Goal: Entertainment & Leisure: Consume media (video, audio)

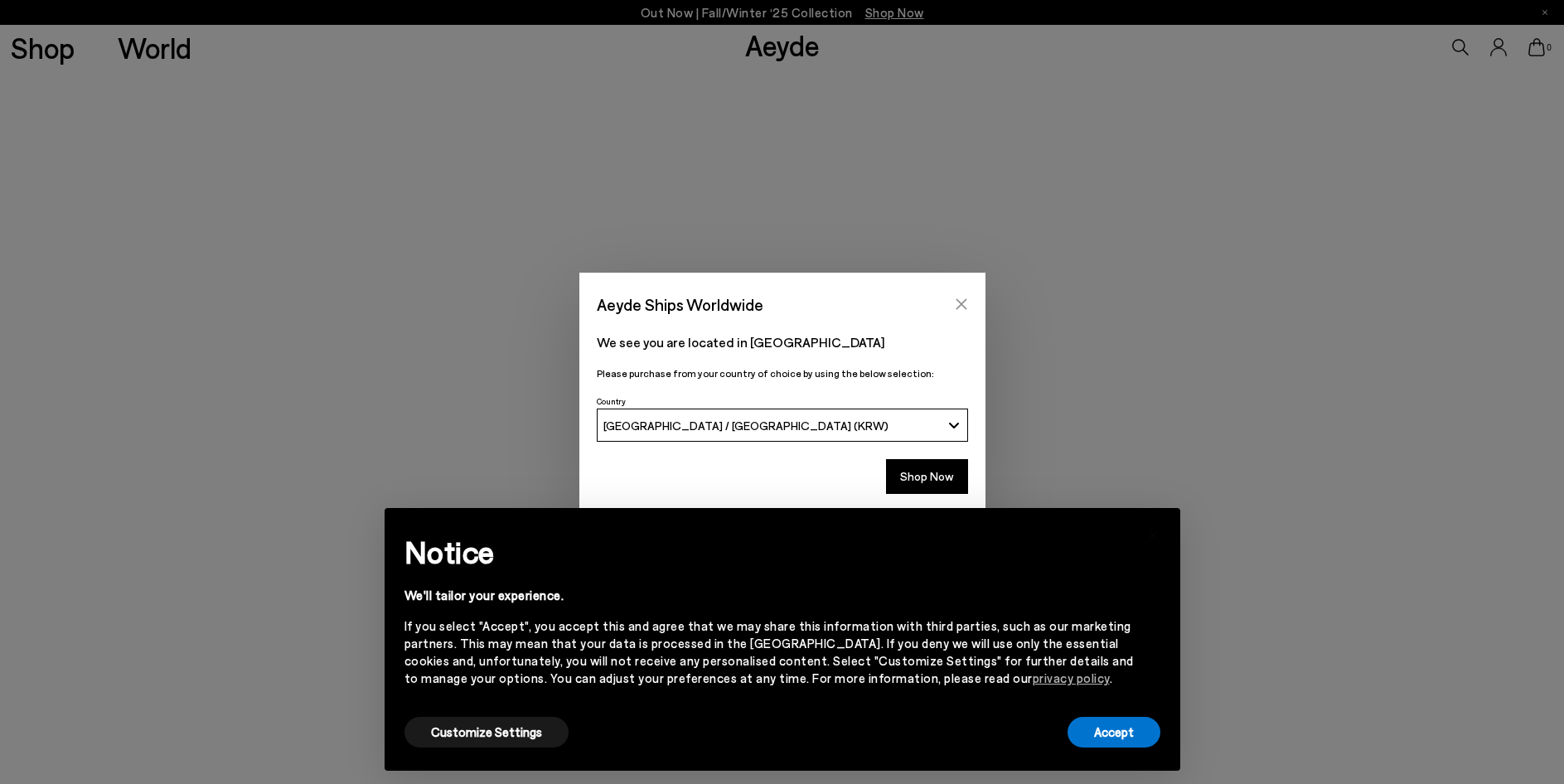
click at [956, 295] on button "Close" at bounding box center [961, 304] width 25 height 25
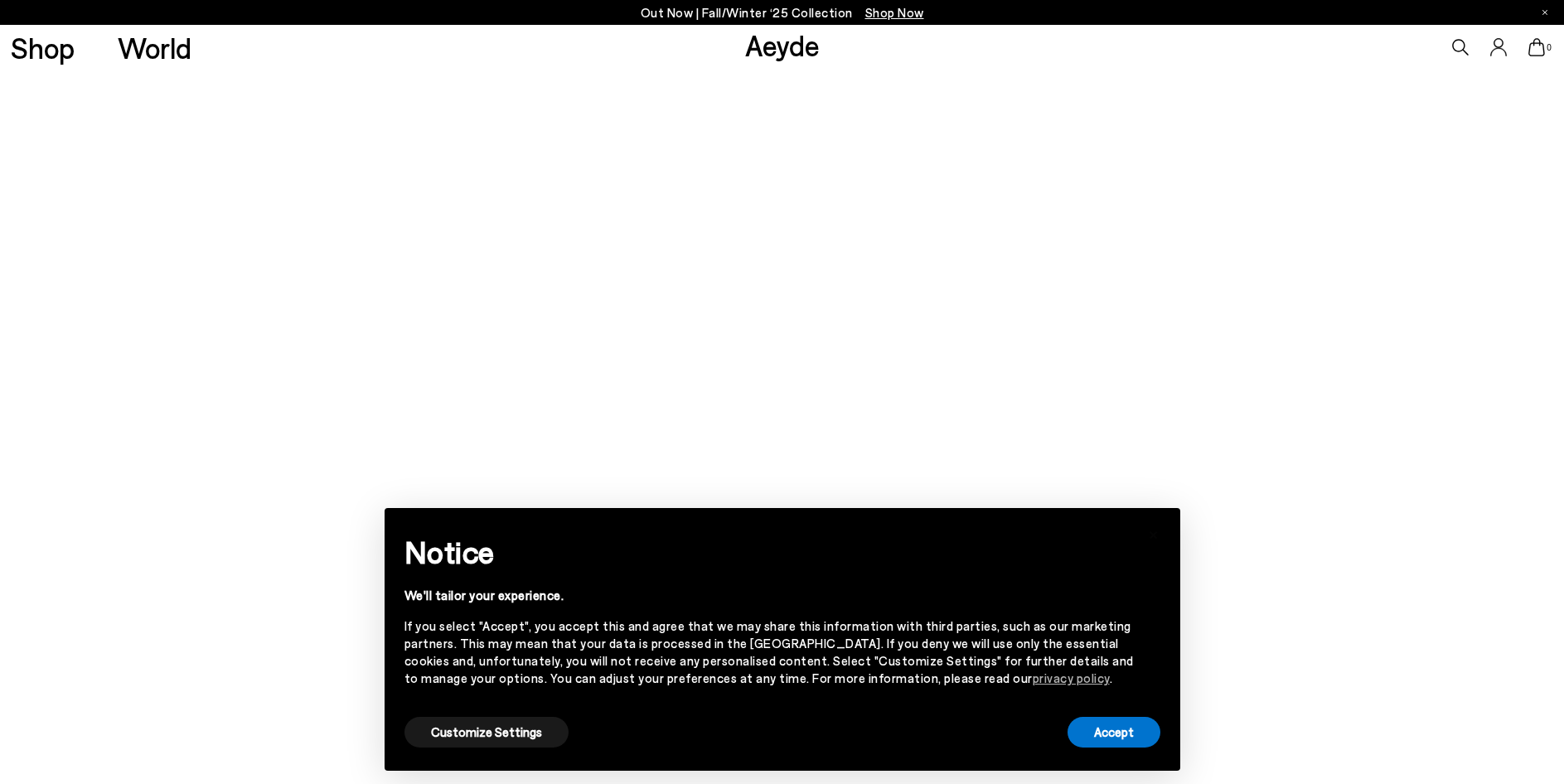
scroll to position [166, 0]
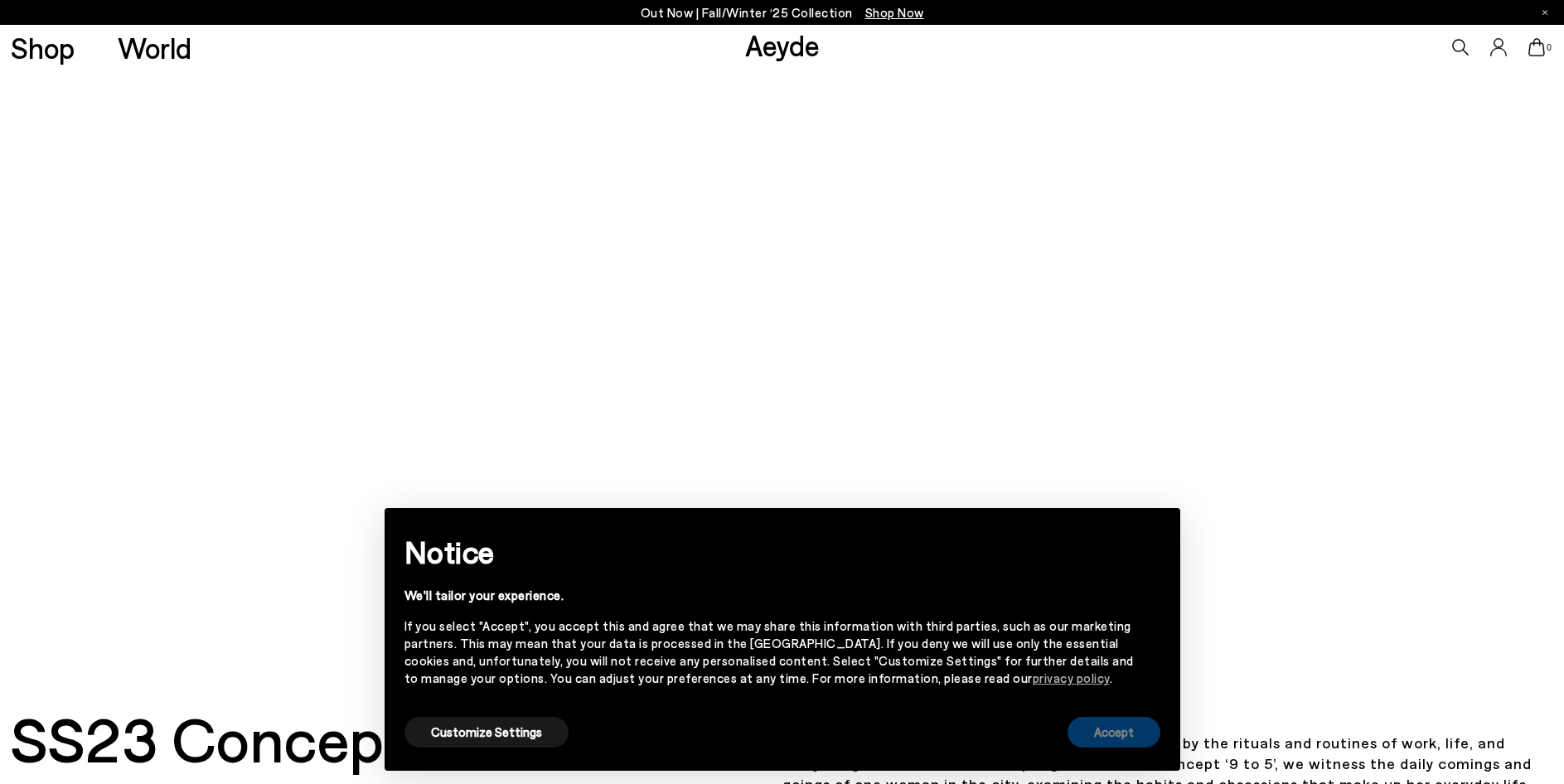
click at [1085, 732] on button "Accept" at bounding box center [1114, 732] width 93 height 31
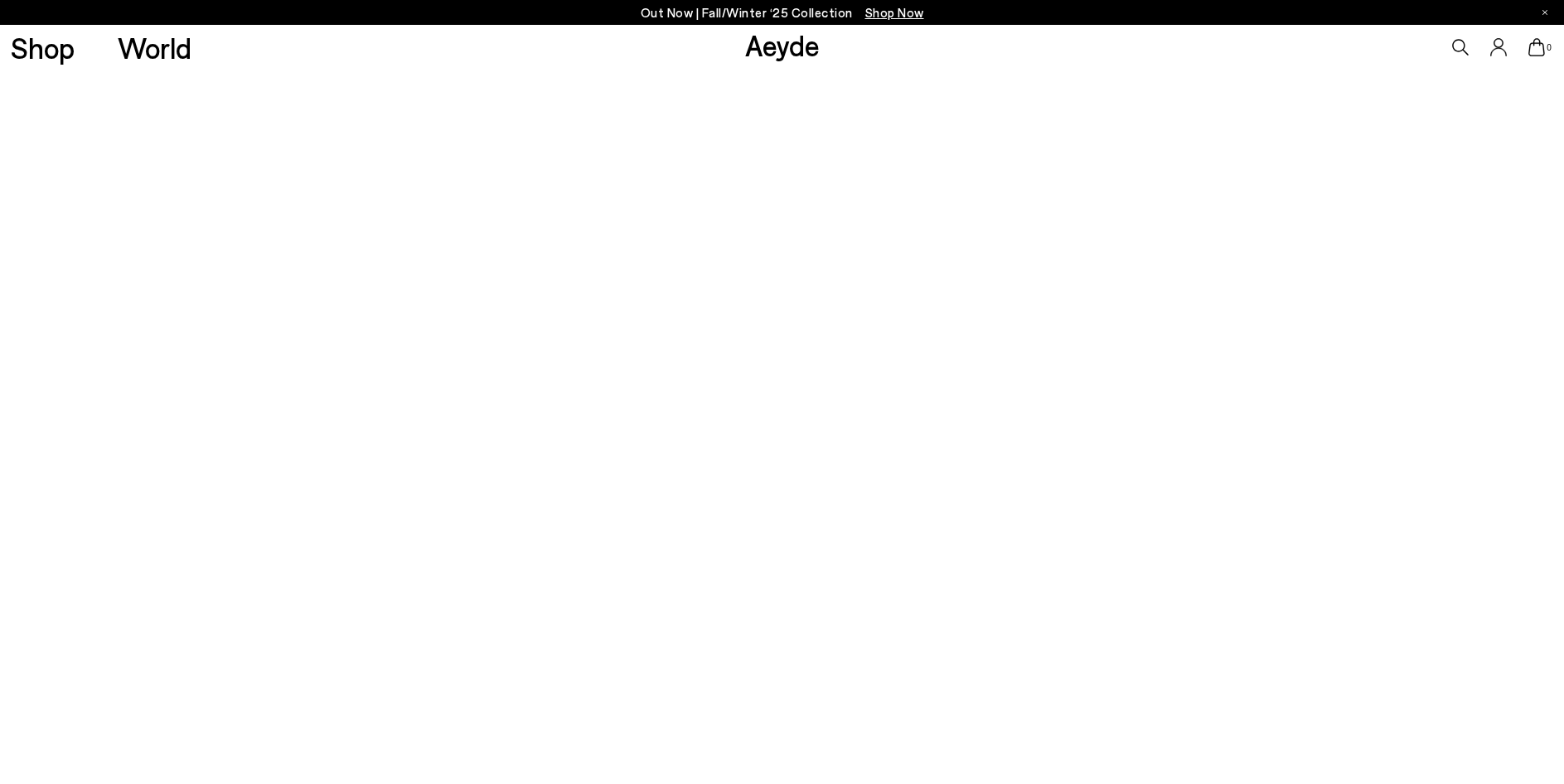
scroll to position [83, 0]
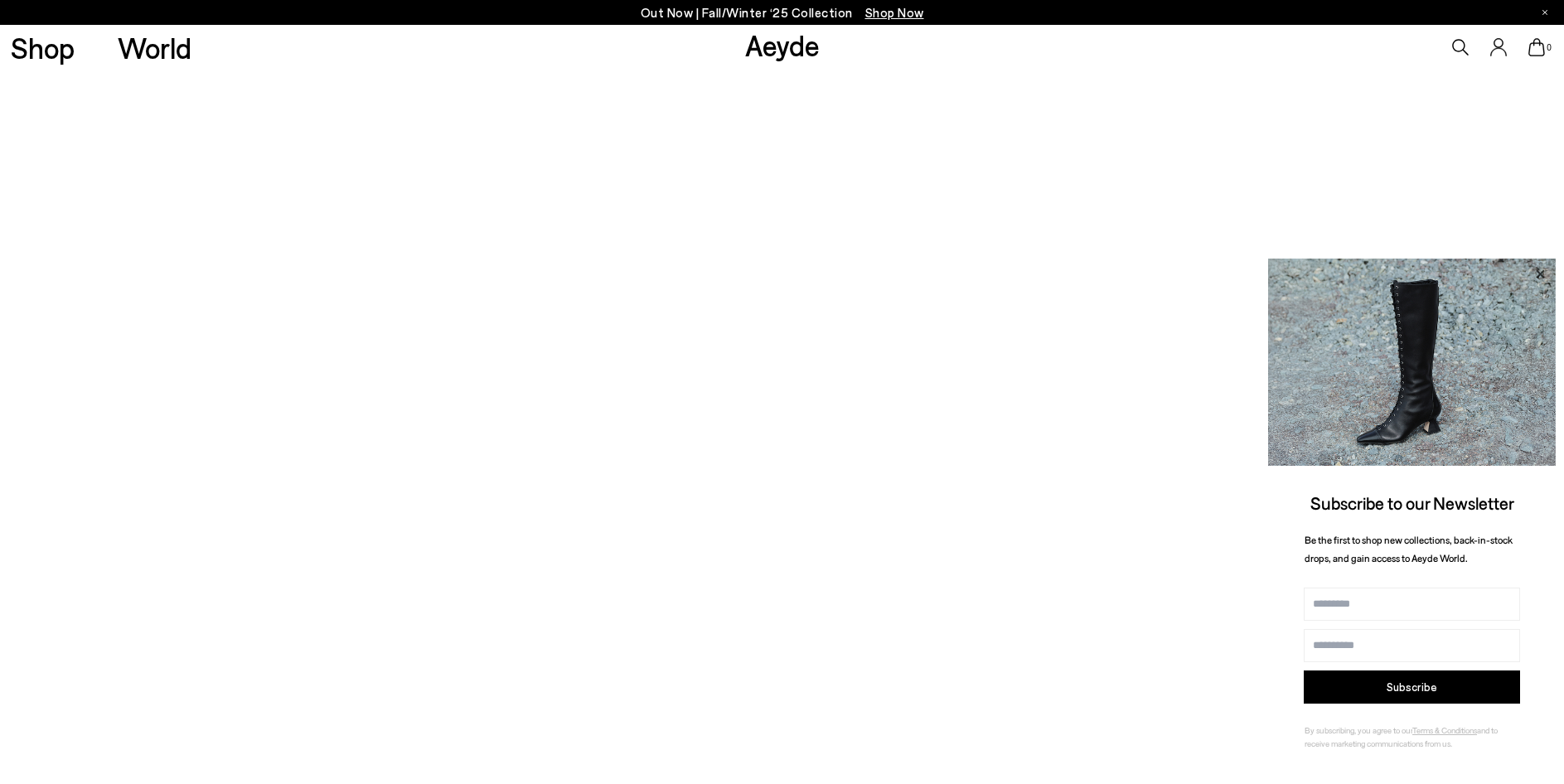
click at [1536, 282] on icon at bounding box center [1540, 275] width 22 height 22
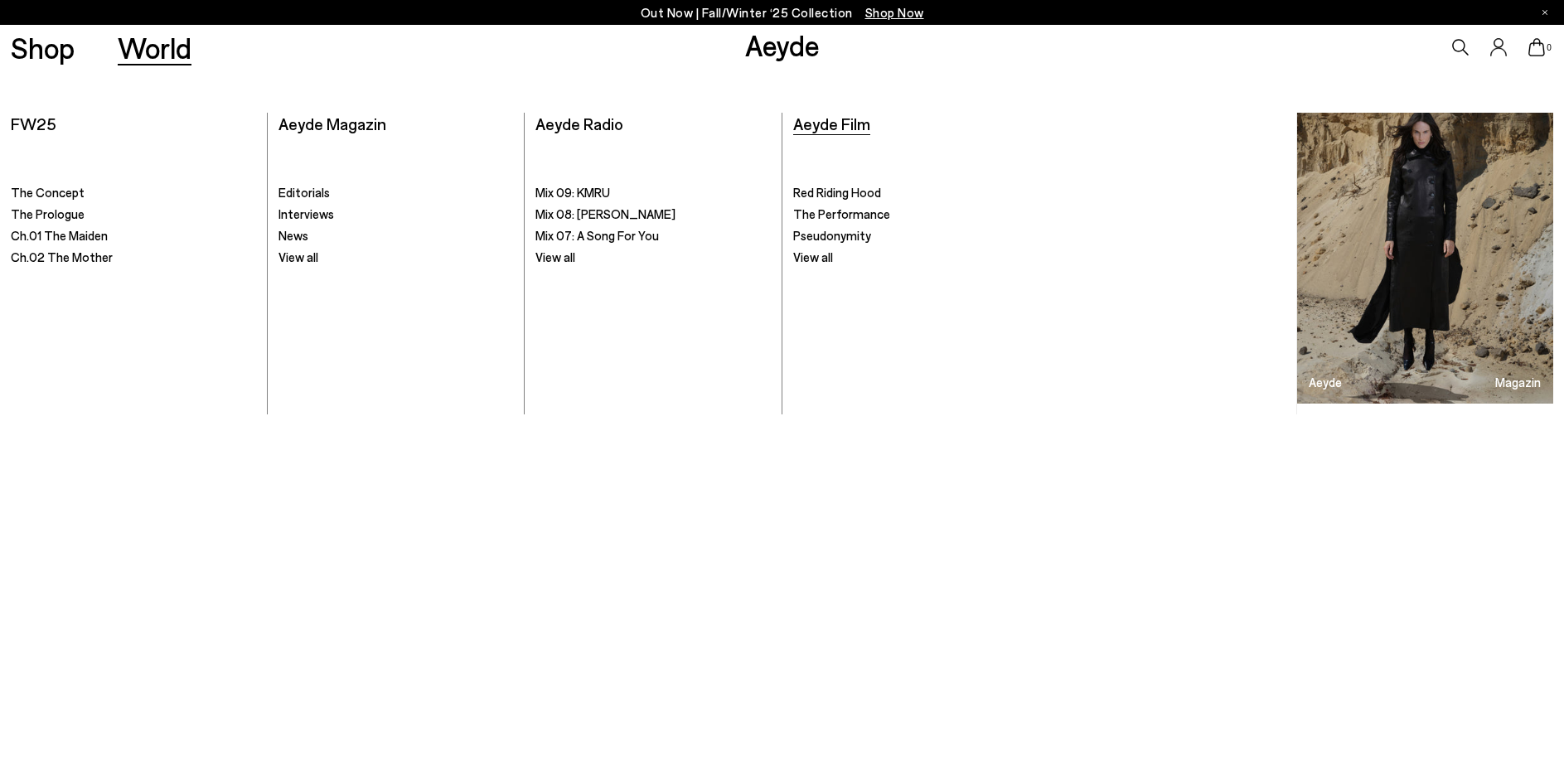
click at [830, 123] on span "Aeyde Film" at bounding box center [832, 124] width 77 height 20
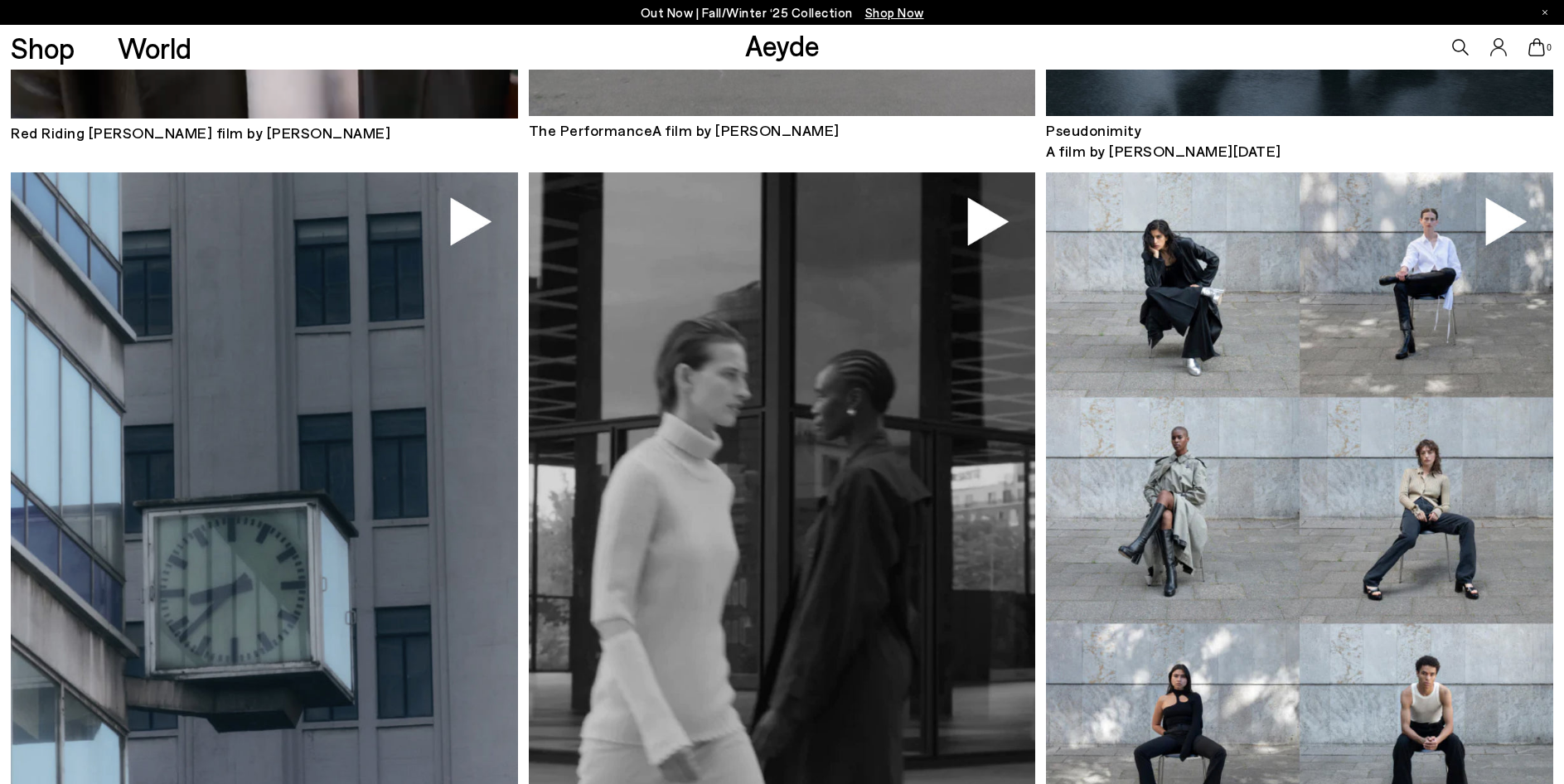
scroll to position [746, 0]
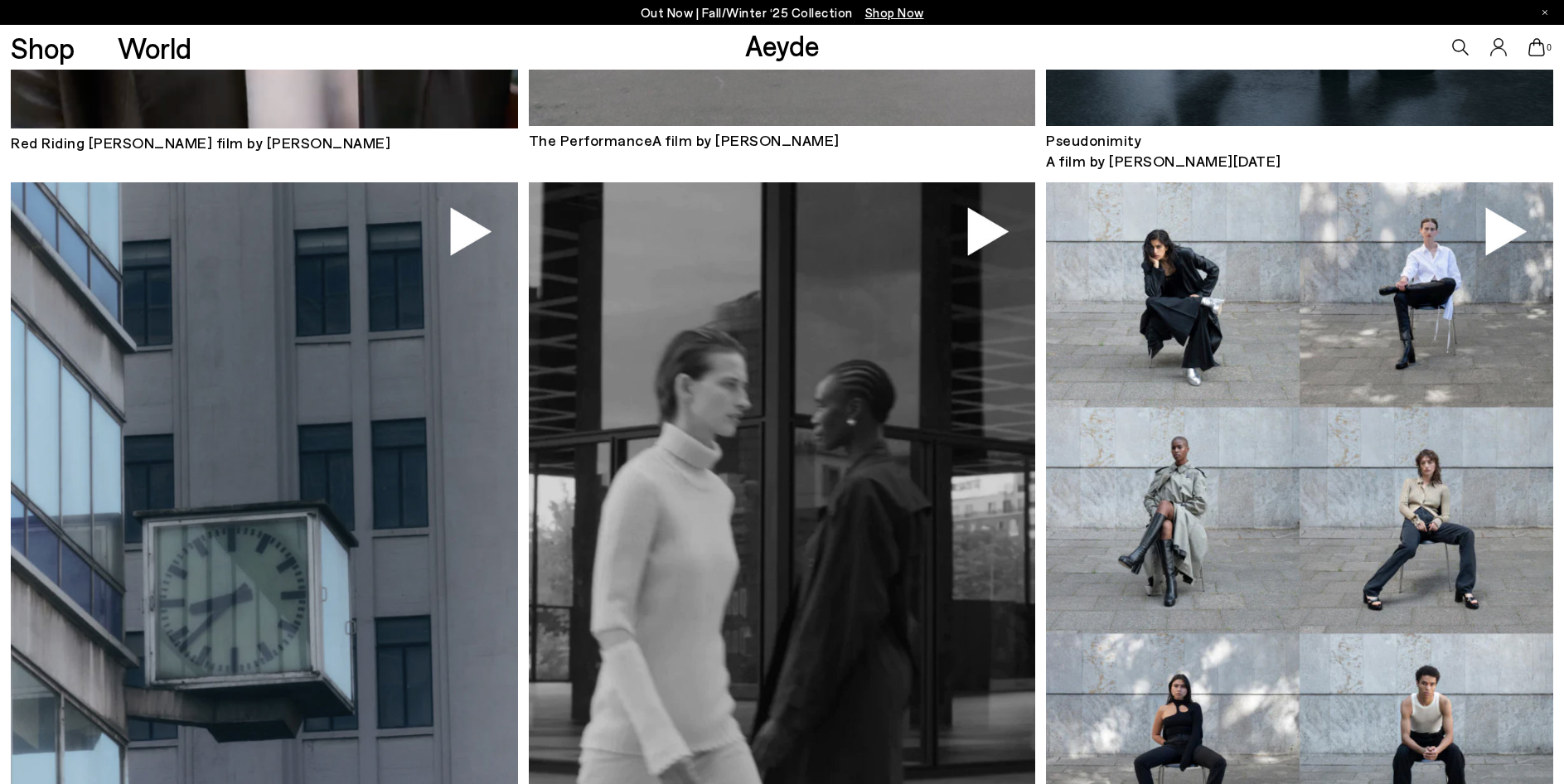
click at [467, 236] on img at bounding box center [264, 520] width 507 height 676
